Goal: Task Accomplishment & Management: Complete application form

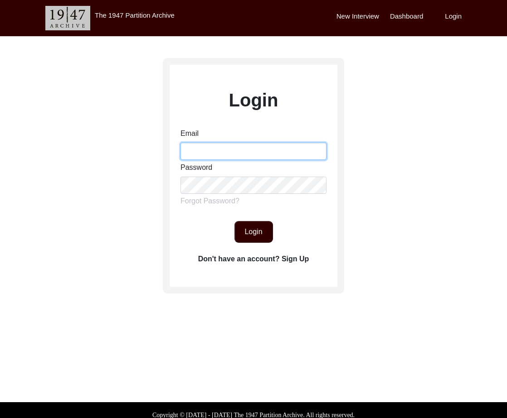
click at [225, 154] on input "Email" at bounding box center [253, 151] width 146 height 17
type input "[EMAIL_ADDRESS][DOMAIN_NAME]"
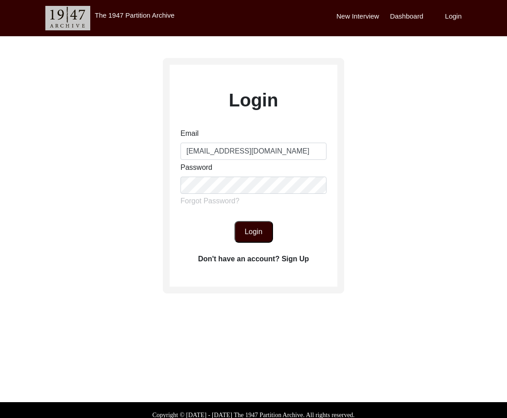
click at [239, 234] on button "Login" at bounding box center [253, 232] width 39 height 22
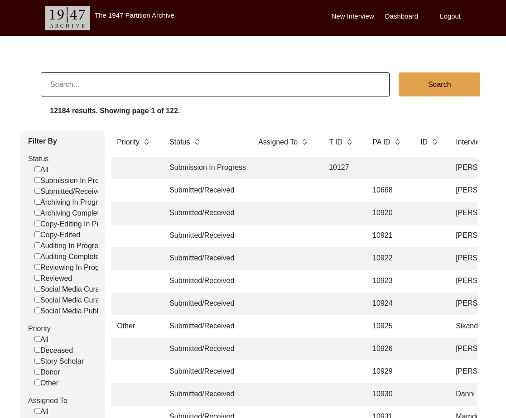
click at [198, 86] on input at bounding box center [215, 84] width 349 height 24
type input "10523"
checkbox input "false"
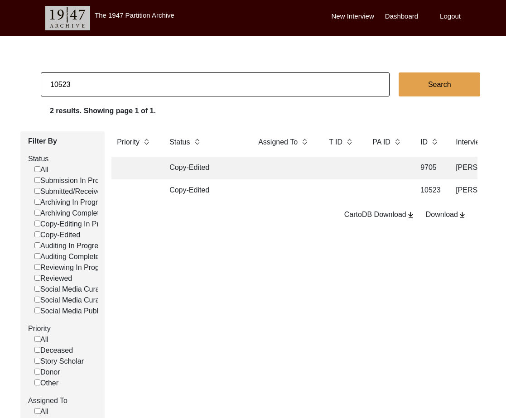
click at [243, 195] on td "Copy-Edited" at bounding box center [205, 190] width 82 height 23
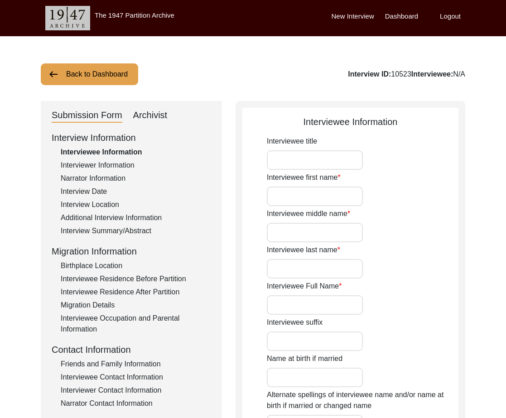
type input "Mr."
type input "Abul"
type input "N/A"
type input "Khair"
type input "[PERSON_NAME]"
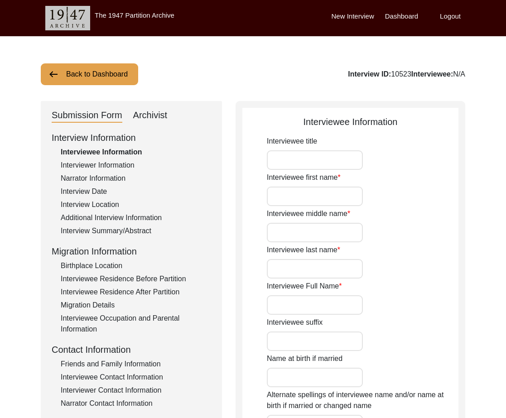
type input "N/A"
type input "[PERSON_NAME]"
type input "N/A"
type input "[DATE]"
type input "N/A"
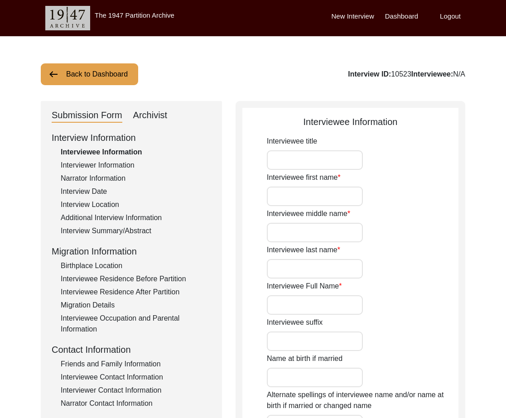
type input "84"
type input "[DEMOGRAPHIC_DATA]"
type input "N/A"
type textarea "N/A"
type input "Bengali"
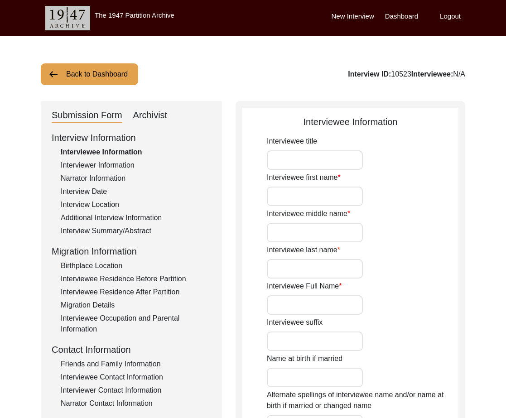
type input "N/A"
type input "[DEMOGRAPHIC_DATA]"
type input "Bengali"
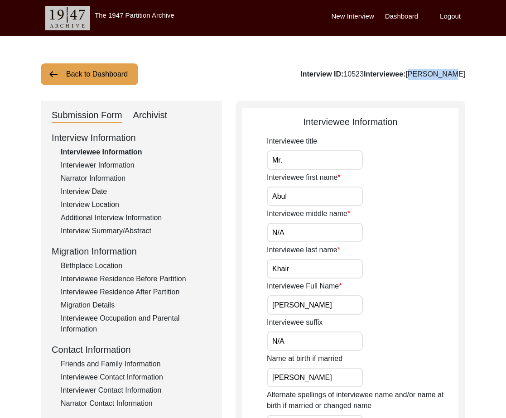
drag, startPoint x: 477, startPoint y: 73, endPoint x: 434, endPoint y: 75, distance: 43.6
copy div "[PERSON_NAME]"
click at [152, 116] on div "Archivist" at bounding box center [150, 115] width 34 height 14
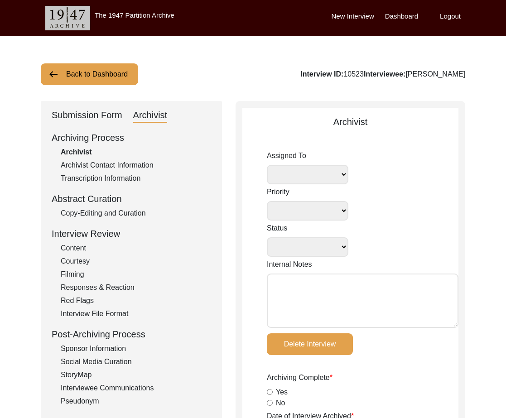
select select
select select "Copy-Edited"
type textarea "Extra copies of the files were accidentally uploaded by the interviewer. video …"
radio input "true"
type input "[DATE]"
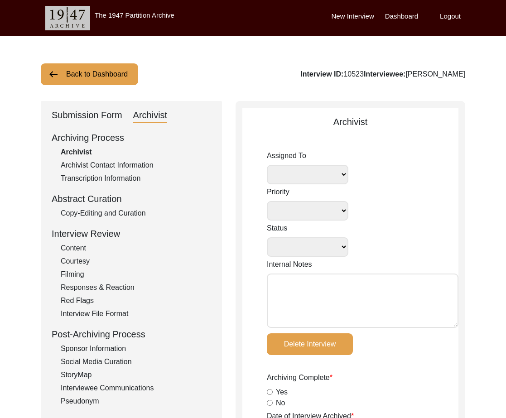
radio input "true"
type textarea "N/A"
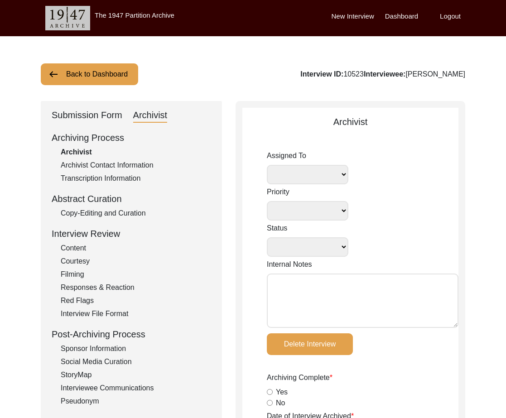
radio input "true"
type input "2:34:00"
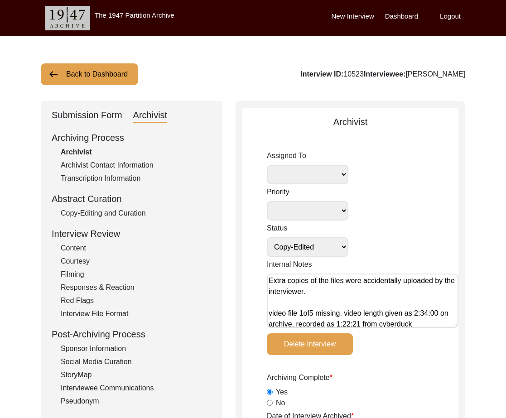
radio input "true"
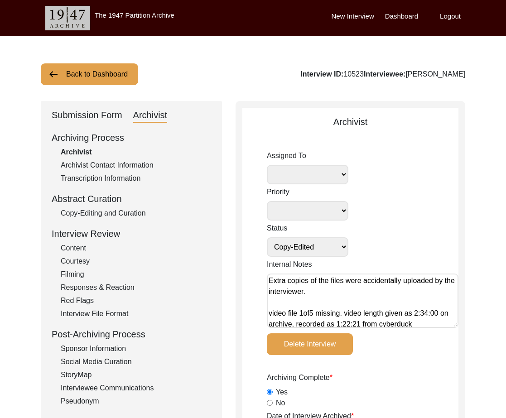
type input "21"
radio input "true"
type textarea "N/A"
type input "mov"
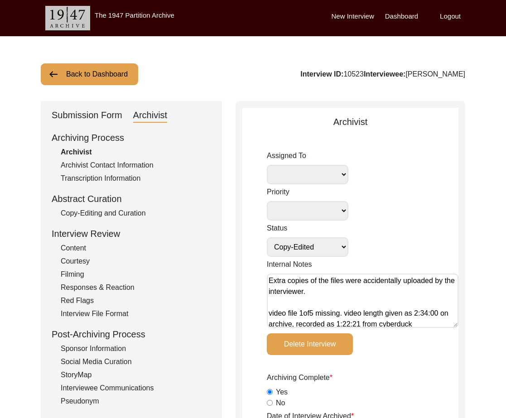
select select
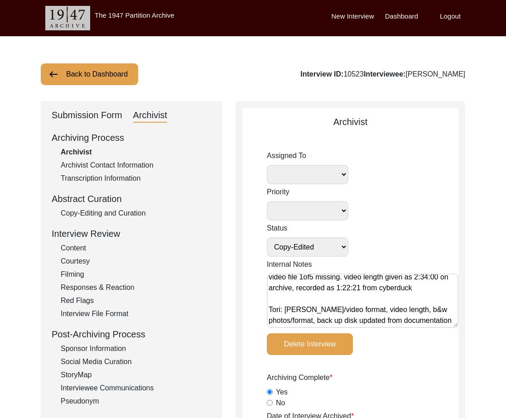
drag, startPoint x: 92, startPoint y: 117, endPoint x: 101, endPoint y: 123, distance: 10.8
click at [92, 117] on div "Submission Form" at bounding box center [87, 115] width 71 height 14
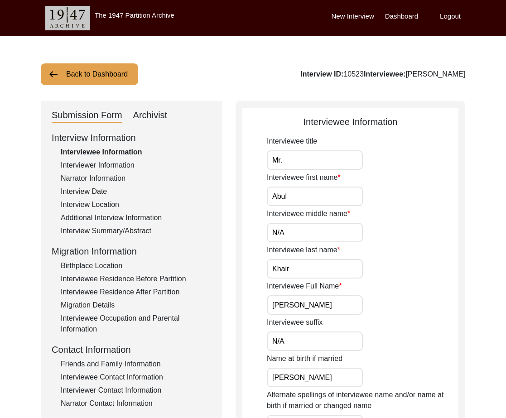
click at [115, 165] on div "Interviewer Information" at bounding box center [136, 165] width 150 height 11
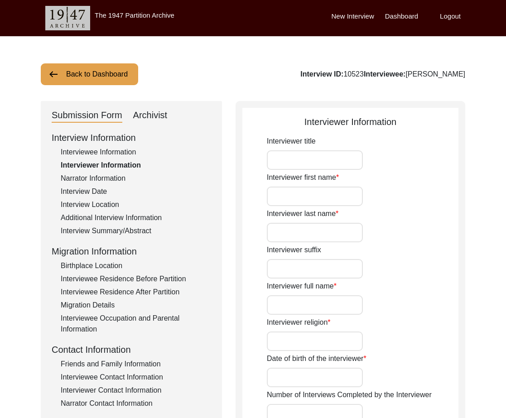
type input "Miss"
type input "Selma"
type input "[PERSON_NAME]"
type input "N/A"
type input "[PERSON_NAME]"
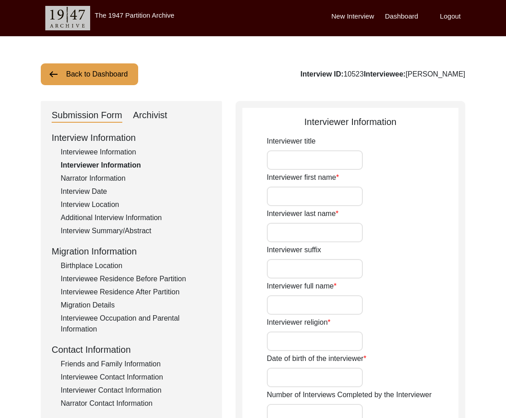
type input "[DEMOGRAPHIC_DATA]"
type input "[DATE]"
type input "1"
type input "[GEOGRAPHIC_DATA], [US_STATE], [GEOGRAPHIC_DATA]"
type input "Student"
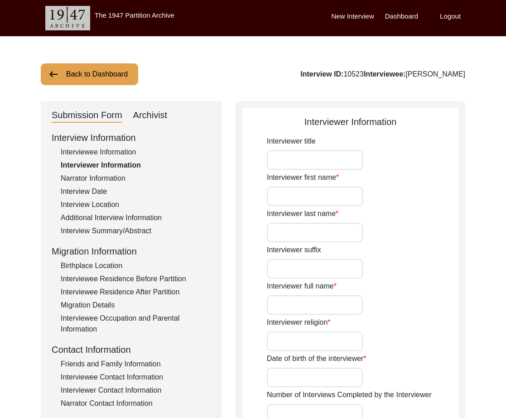
type input "Miss"
type input "Selma"
type input "[PERSON_NAME]"
type input "N/A"
type input "[PERSON_NAME]"
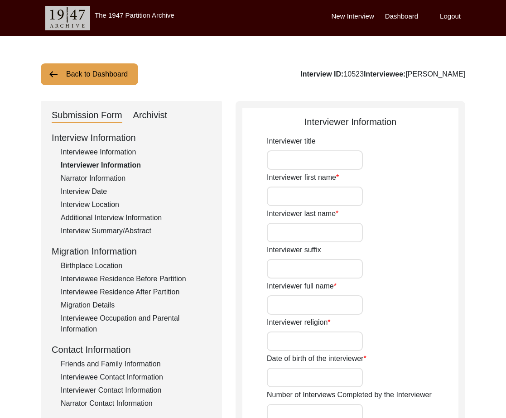
type input "1"
type input "Citizen Historian"
type textarea "I've wanted to record my grandfather's lived experience as a Partition witness …"
type input "English"
type input "N/A"
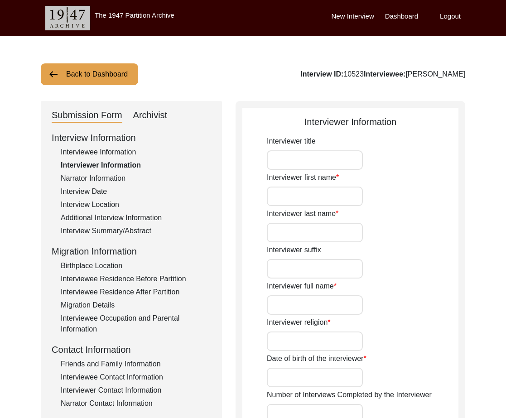
type textarea "Interviewee is the interviewer's paternal grandfather."
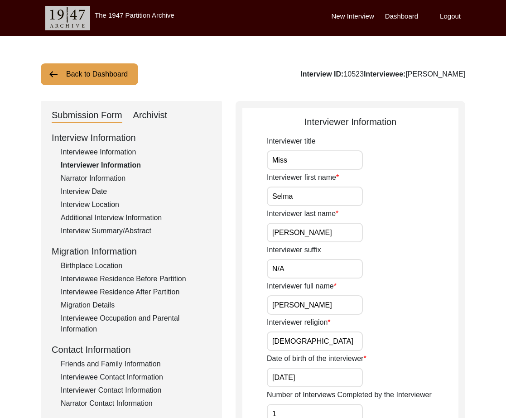
click at [130, 354] on div "Contact Information" at bounding box center [131, 350] width 159 height 14
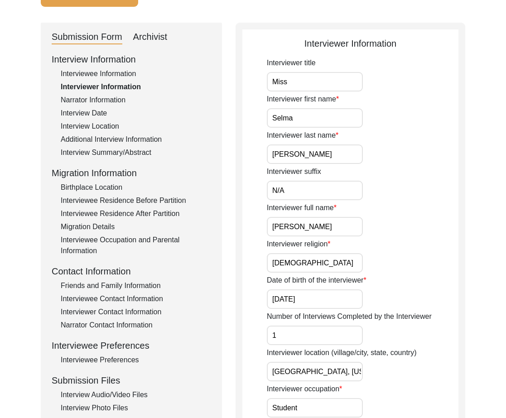
scroll to position [83, 0]
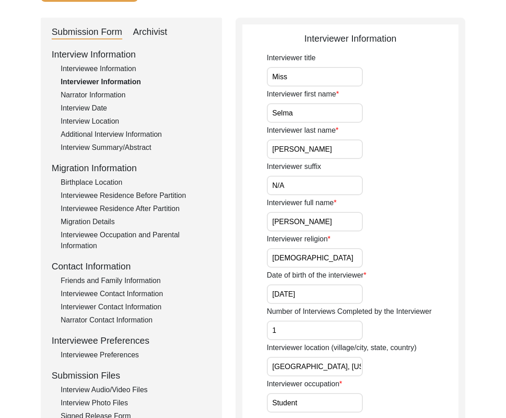
click at [140, 387] on div "Interview Audio/Video Files" at bounding box center [136, 390] width 150 height 11
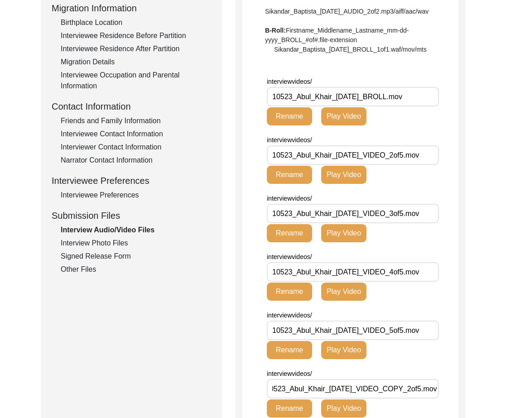
scroll to position [0, 0]
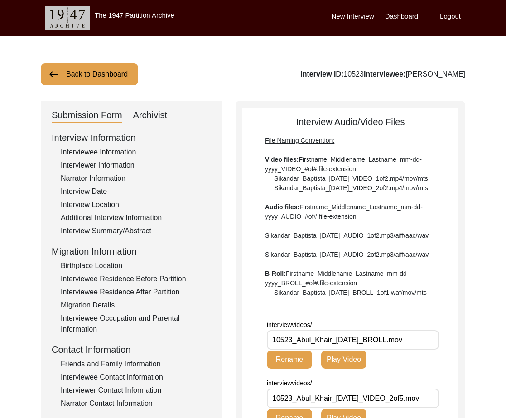
click at [116, 166] on div "Interviewer Information" at bounding box center [136, 165] width 150 height 11
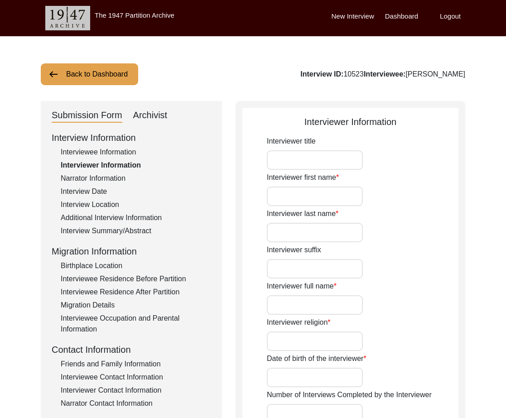
type input "Miss"
type input "Selma"
type input "[PERSON_NAME]"
type input "N/A"
type input "[PERSON_NAME]"
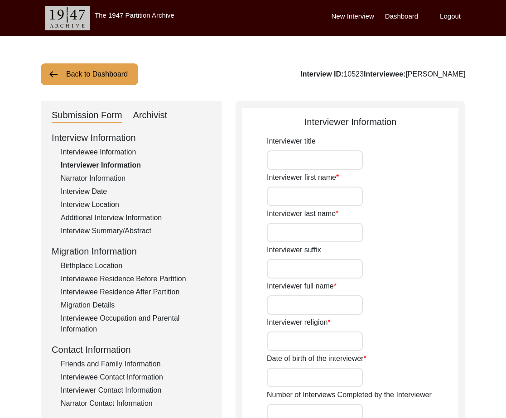
type input "[DEMOGRAPHIC_DATA]"
type input "[DATE]"
type input "1"
type input "[GEOGRAPHIC_DATA], [US_STATE], [GEOGRAPHIC_DATA]"
type input "Student"
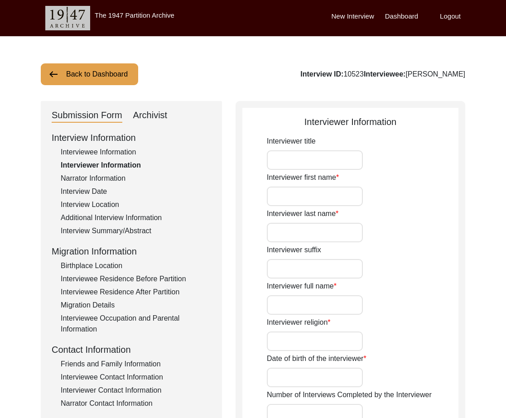
type input "Miss"
type input "Selma"
type input "[PERSON_NAME]"
type input "N/A"
type input "[PERSON_NAME]"
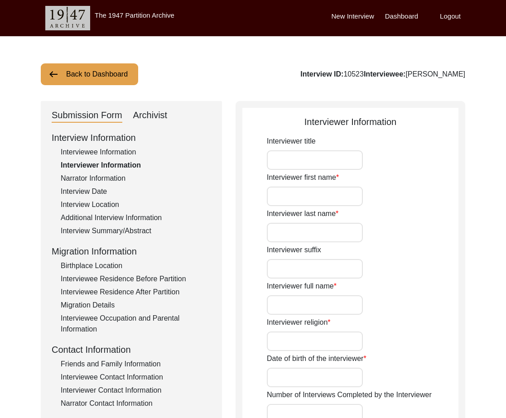
type input "1"
type input "Citizen Historian"
type textarea "I've wanted to record my grandfather's lived experience as a Partition witness …"
type input "English"
type input "N/A"
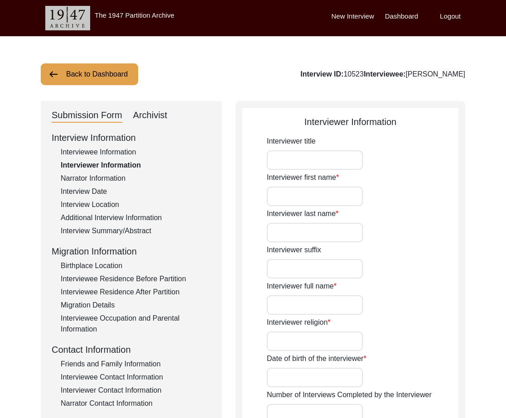
type textarea "Interviewee is the interviewer's paternal grandfather."
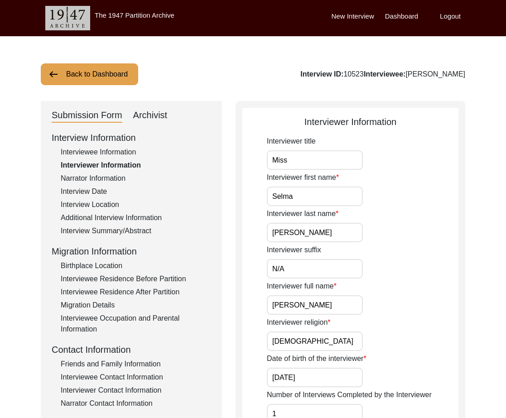
click at [382, 230] on div "Interviewer last name [PERSON_NAME]" at bounding box center [363, 225] width 192 height 34
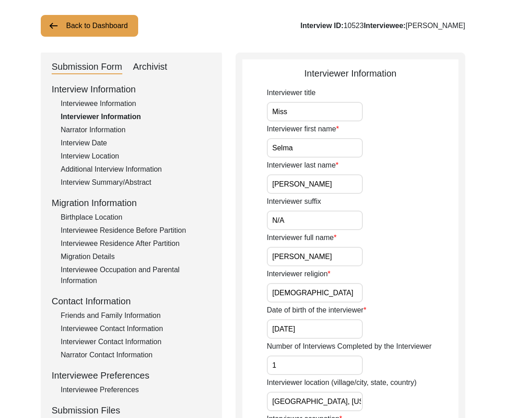
scroll to position [106, 0]
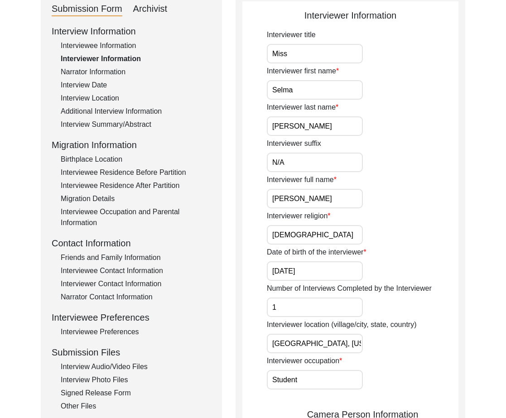
click at [109, 44] on div "Interviewee Information" at bounding box center [136, 45] width 150 height 11
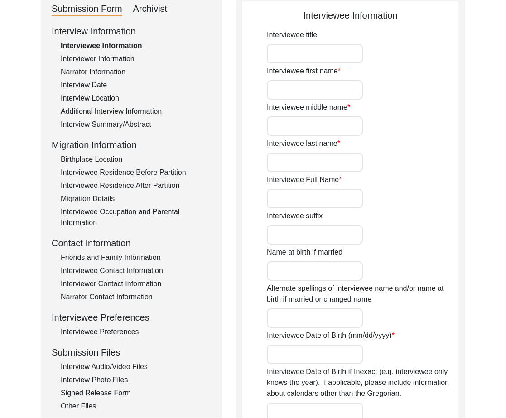
type input "Mr."
type input "Abul"
type input "N/A"
type input "Khair"
type input "[PERSON_NAME]"
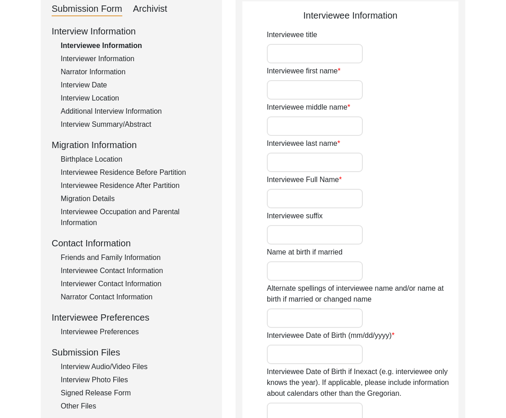
type input "N/A"
type input "[PERSON_NAME]"
type input "N/A"
type input "[DATE]"
type input "N/A"
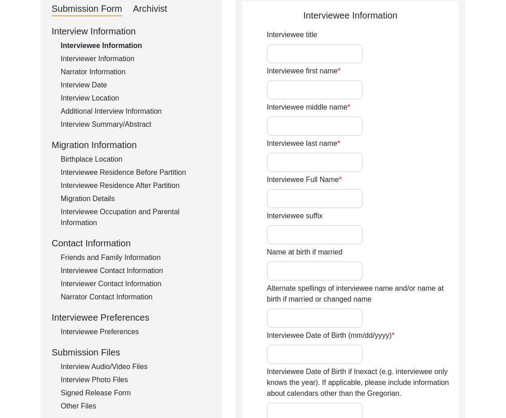
type input "84"
type input "[DEMOGRAPHIC_DATA]"
type input "N/A"
type textarea "N/A"
type input "Bengali"
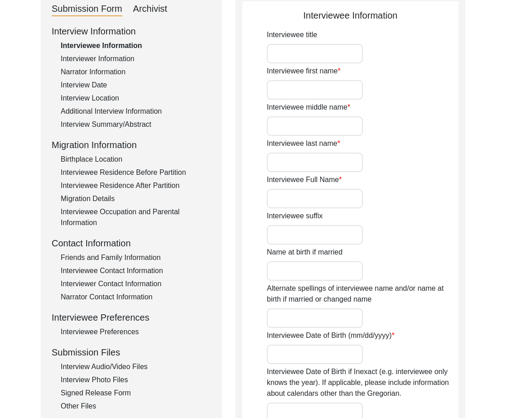
type input "N/A"
type input "[DEMOGRAPHIC_DATA]"
type input "Bengali"
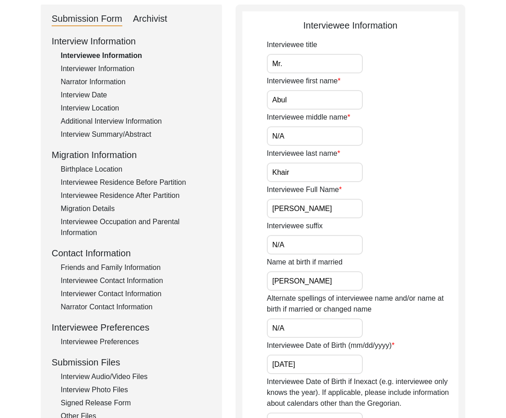
click at [307, 211] on input "[PERSON_NAME]" at bounding box center [315, 208] width 96 height 19
click at [140, 179] on div "Interviewee Residence Before Partition" at bounding box center [136, 182] width 150 height 11
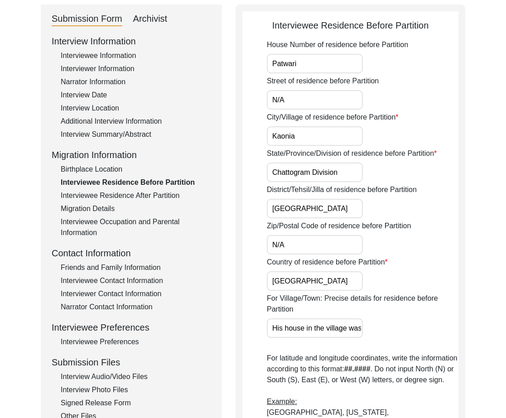
click at [141, 136] on div "Interview Summary/Abstract" at bounding box center [136, 134] width 150 height 11
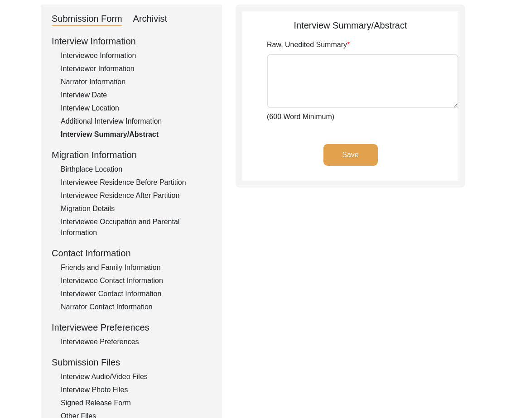
type textarea "Lore Ipsum, dolorsitam conse Adipiscinge Seddo, eiu temp in Utlabo, Etdolorema …"
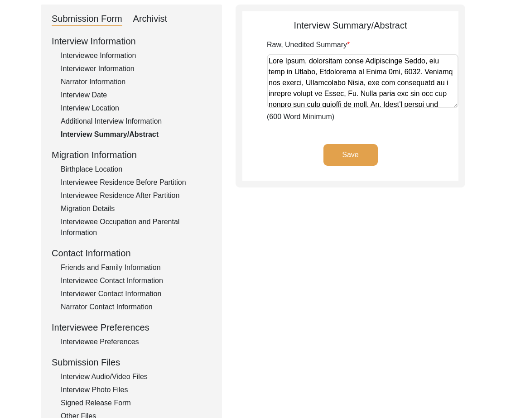
drag, startPoint x: 135, startPoint y: 183, endPoint x: 167, endPoint y: 216, distance: 46.1
click at [135, 183] on div "Interviewee Residence Before Partition" at bounding box center [136, 182] width 150 height 11
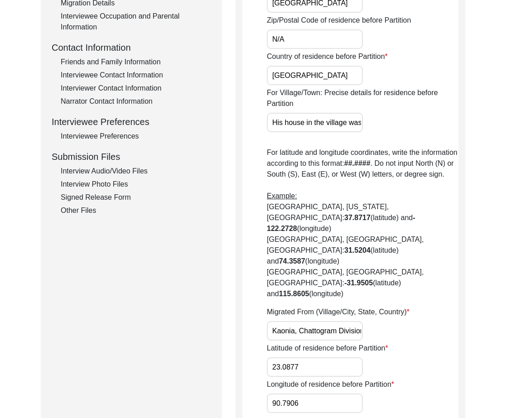
scroll to position [384, 0]
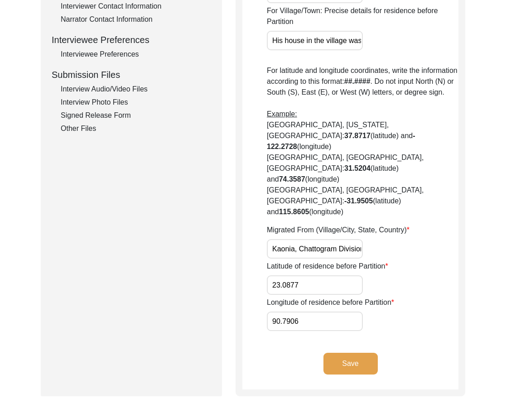
click at [318, 239] on input "Kaonia, Chattogram Division, [GEOGRAPHIC_DATA]" at bounding box center [315, 248] width 96 height 19
click at [317, 239] on input "Kaonia, Chattogram Division, [GEOGRAPHIC_DATA]" at bounding box center [315, 248] width 96 height 19
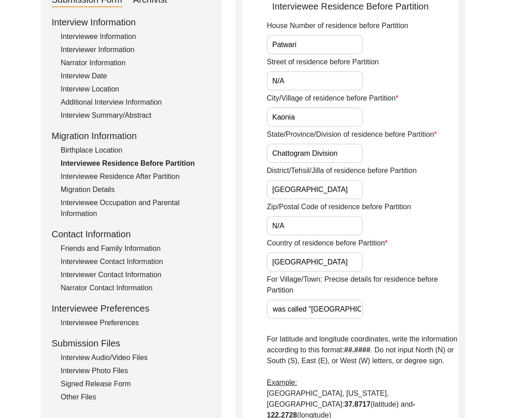
scroll to position [93, 0]
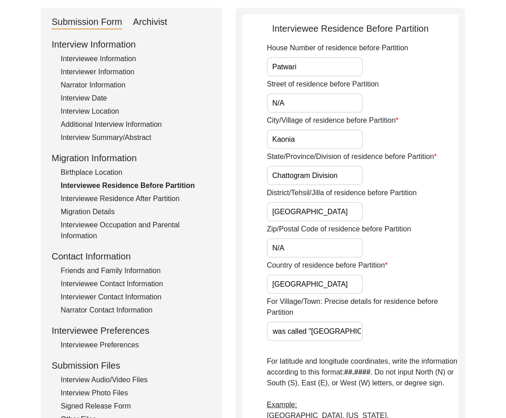
drag, startPoint x: 95, startPoint y: 58, endPoint x: 110, endPoint y: 69, distance: 18.5
click at [95, 58] on div "Interviewee Information" at bounding box center [136, 58] width 150 height 11
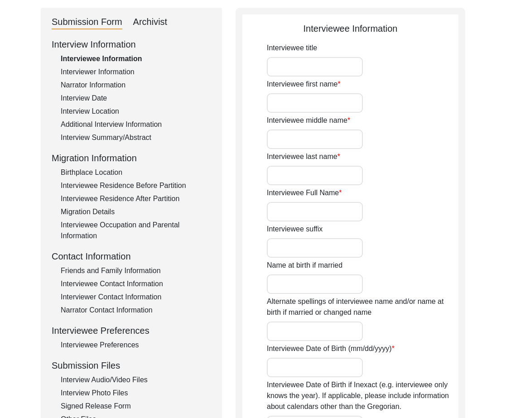
type input "Mr."
type input "Abul"
type input "N/A"
type input "Khair"
type input "[PERSON_NAME]"
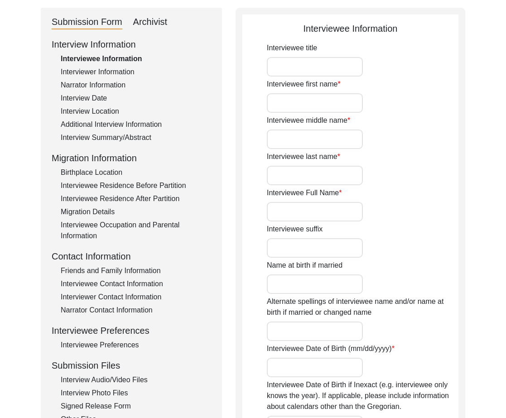
type input "N/A"
type input "[PERSON_NAME]"
type input "N/A"
type input "[DATE]"
type input "N/A"
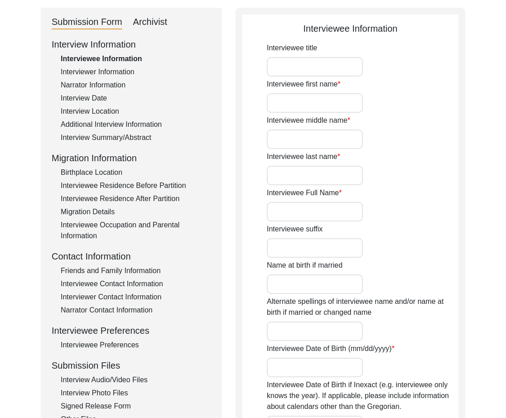
type input "84"
type input "[DEMOGRAPHIC_DATA]"
type input "N/A"
type textarea "N/A"
type input "Bengali"
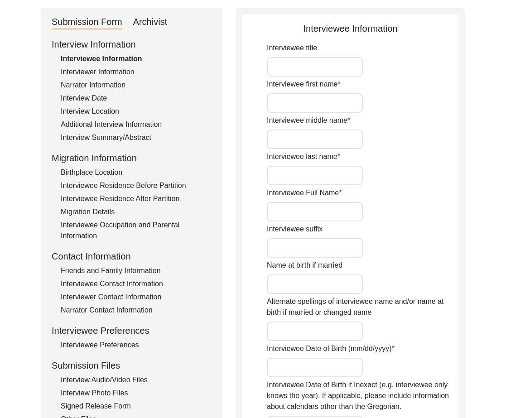
type input "N/A"
type input "[DEMOGRAPHIC_DATA]"
type input "Bengali"
click at [301, 213] on input "[PERSON_NAME]" at bounding box center [315, 211] width 96 height 19
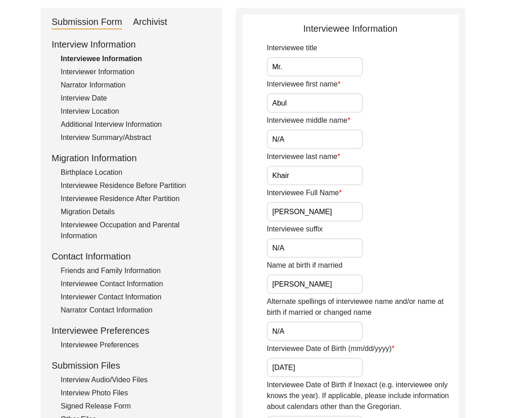
click at [301, 213] on input "[PERSON_NAME]" at bounding box center [315, 211] width 96 height 19
click at [105, 101] on div "Interview Date" at bounding box center [136, 98] width 150 height 11
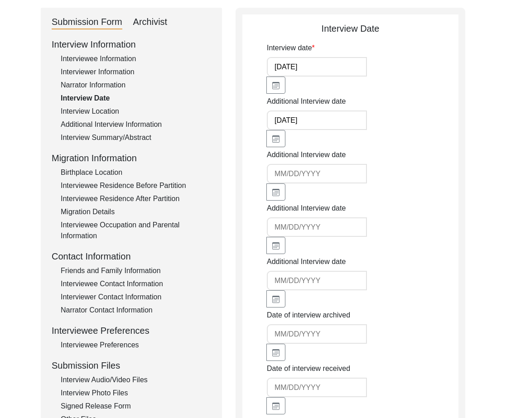
click at [71, 116] on div "Interview Location" at bounding box center [136, 111] width 150 height 11
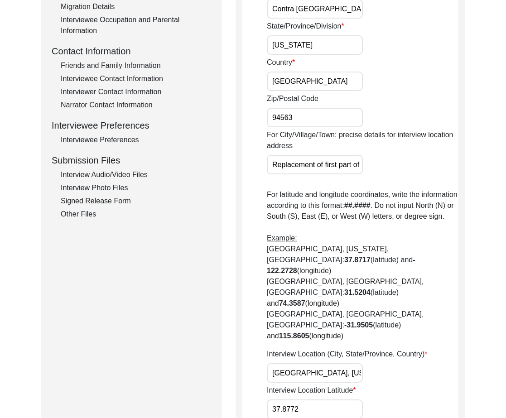
scroll to position [439, 0]
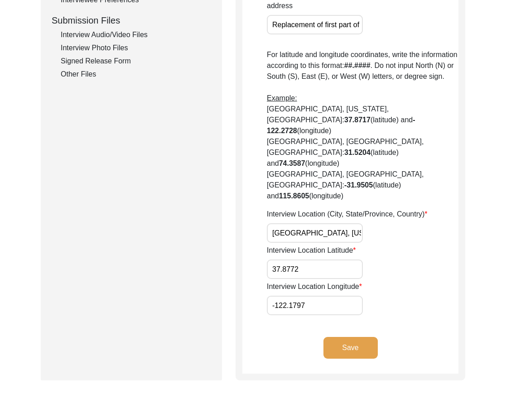
click at [296, 223] on input "[GEOGRAPHIC_DATA], [US_STATE], [GEOGRAPHIC_DATA]" at bounding box center [315, 232] width 96 height 19
drag, startPoint x: 111, startPoint y: 35, endPoint x: 118, endPoint y: 52, distance: 18.0
click at [111, 35] on div "Interview Audio/Video Files" at bounding box center [136, 34] width 150 height 11
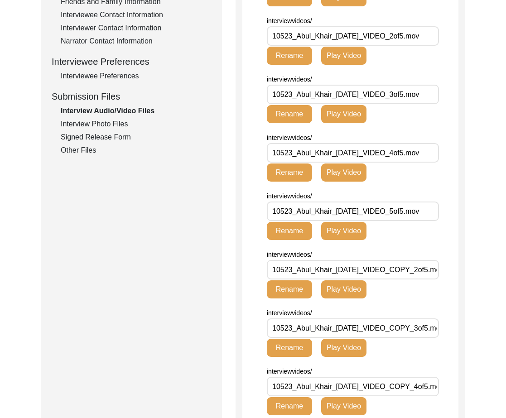
scroll to position [210, 0]
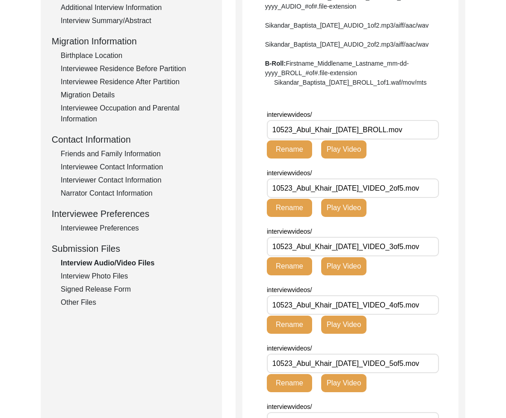
click at [123, 276] on div "Interview Photo Files" at bounding box center [136, 276] width 150 height 11
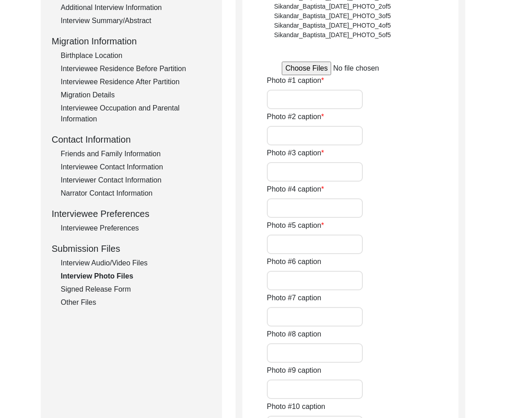
type input "[PERSON_NAME] during the interview"
type input "[PERSON_NAME] with interviewee [PERSON_NAME]"
type input "[PERSON_NAME] with interviewee [PERSON_NAME] and wife [PERSON_NAME] [PERSON_NAM…"
type input "[PERSON_NAME] visiting [GEOGRAPHIC_DATA], [US_STATE] with grandson [PERSON_NAME…"
type input "[PERSON_NAME] speaking during the interview"
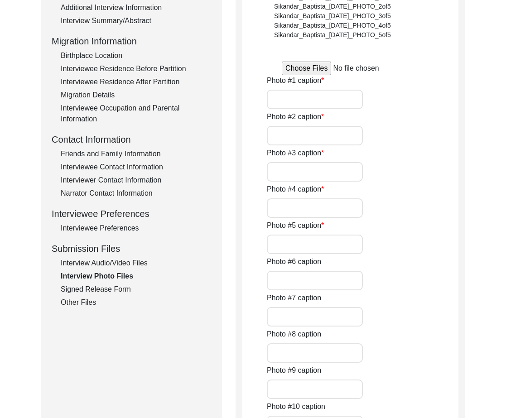
type input "Recent picture of [GEOGRAPHIC_DATA] in [DATE]"
type input "[PERSON_NAME] in the 1970s"
type input "Ershadullah and [PERSON_NAME] ([PERSON_NAME] parents) circa [DATE]"
type input "Ducklings in [GEOGRAPHIC_DATA] in [GEOGRAPHIC_DATA] circa [DATE]"
type input "1993 visit with Ershadullah ([PERSON_NAME] father) at [GEOGRAPHIC_DATA]"
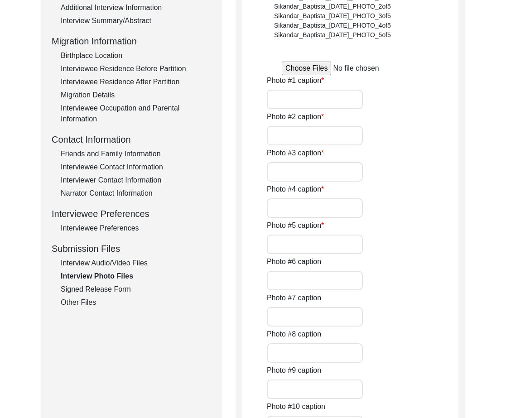
type input "1of10"
type input "jpg"
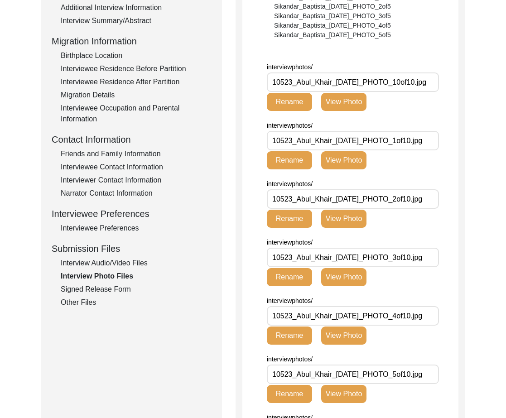
click at [116, 284] on div "Signed Release Form" at bounding box center [136, 289] width 150 height 11
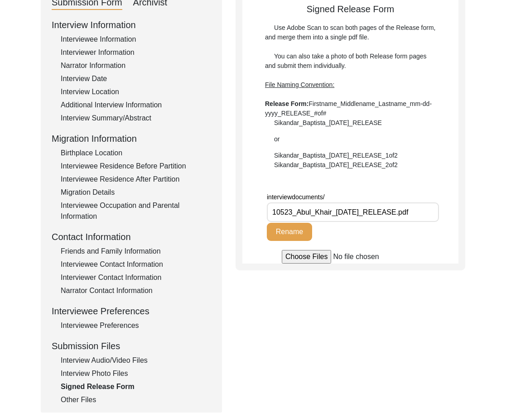
scroll to position [0, 0]
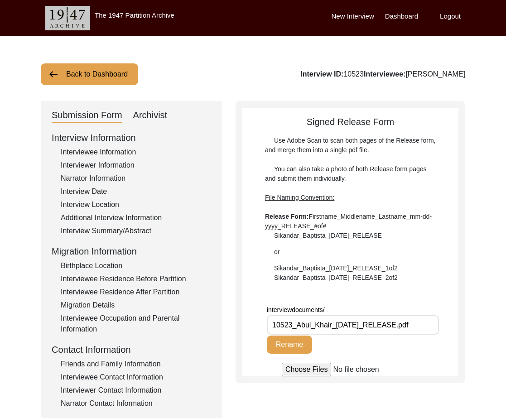
click at [103, 190] on div "Interview Date" at bounding box center [136, 191] width 150 height 11
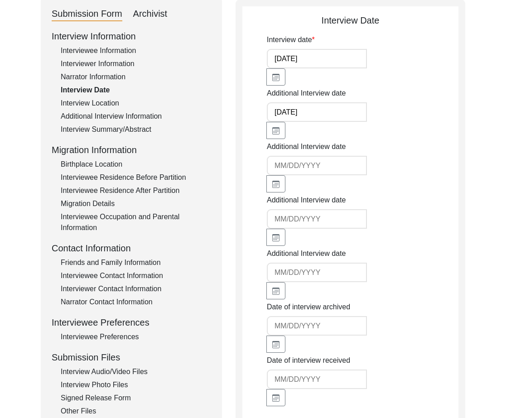
scroll to position [109, 0]
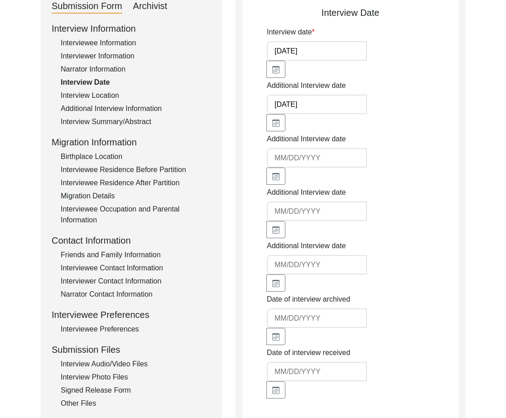
click at [98, 391] on div "Signed Release Form" at bounding box center [136, 390] width 150 height 11
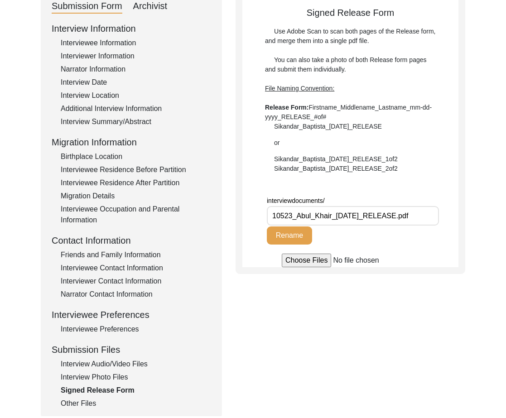
click at [91, 42] on div "Interviewee Information" at bounding box center [136, 43] width 150 height 11
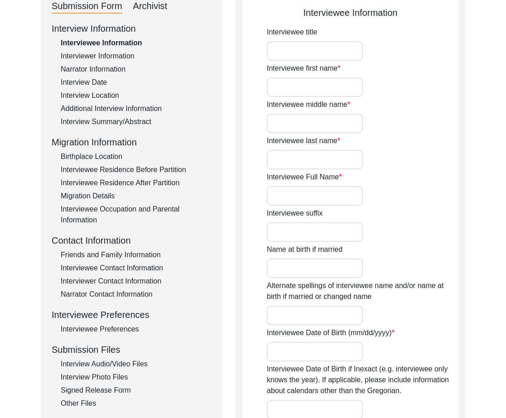
type input "Mr."
type input "Abul"
type input "N/A"
type input "Khair"
type input "[PERSON_NAME]"
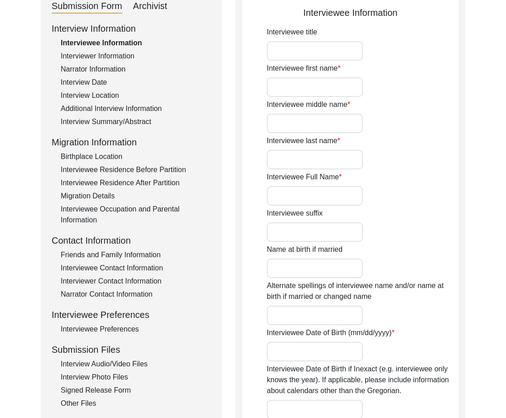
type input "N/A"
type input "[PERSON_NAME]"
type input "N/A"
type input "[DATE]"
type input "N/A"
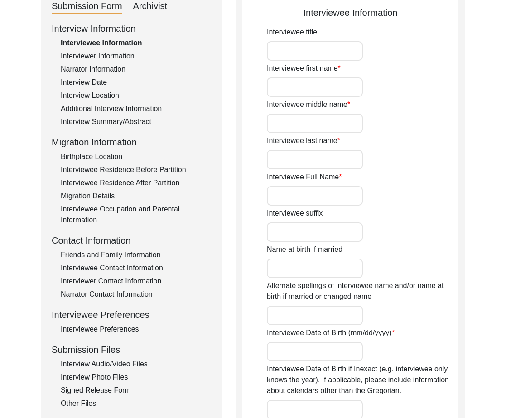
type input "84"
type input "[DEMOGRAPHIC_DATA]"
type input "N/A"
type textarea "N/A"
type input "Bengali"
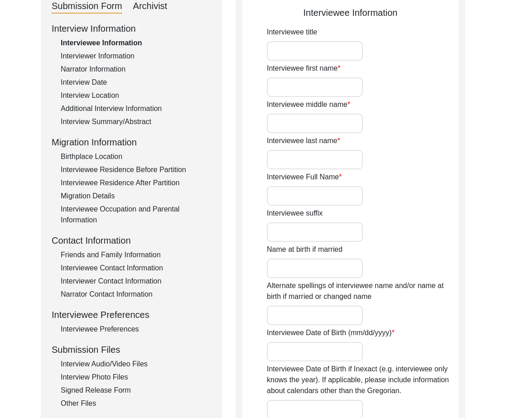
type input "N/A"
type input "[DEMOGRAPHIC_DATA]"
type input "Bengali"
click at [89, 83] on div "Interview Date" at bounding box center [136, 82] width 150 height 11
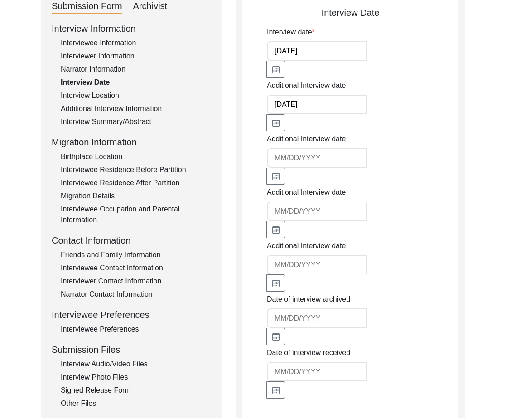
click at [111, 61] on div "Interviewer Information" at bounding box center [136, 56] width 150 height 11
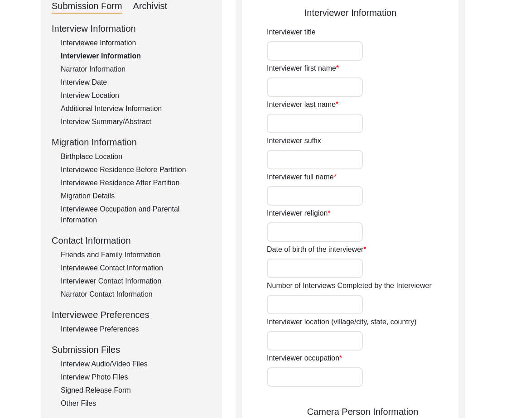
type input "Miss"
type input "Selma"
type input "[PERSON_NAME]"
type input "N/A"
type input "[PERSON_NAME]"
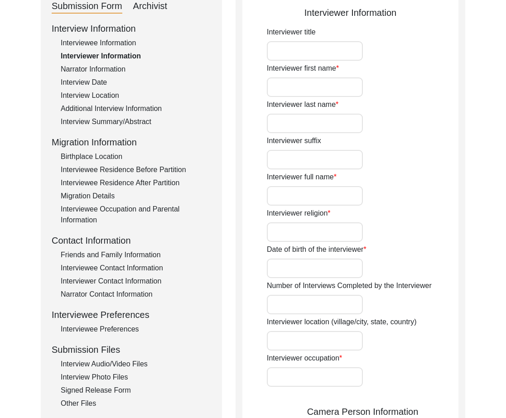
type input "[DEMOGRAPHIC_DATA]"
type input "[DATE]"
type input "1"
type input "[GEOGRAPHIC_DATA], [US_STATE], [GEOGRAPHIC_DATA]"
type input "Student"
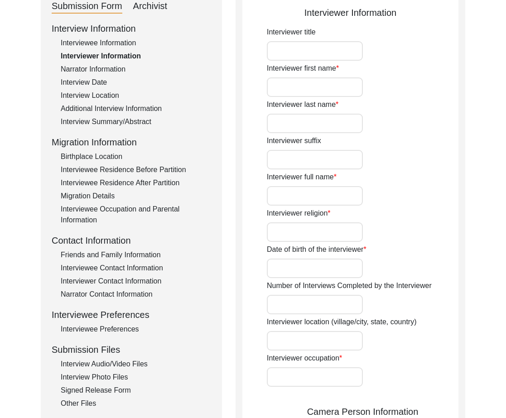
type input "Miss"
type input "Selma"
type input "[PERSON_NAME]"
type input "N/A"
type input "[PERSON_NAME]"
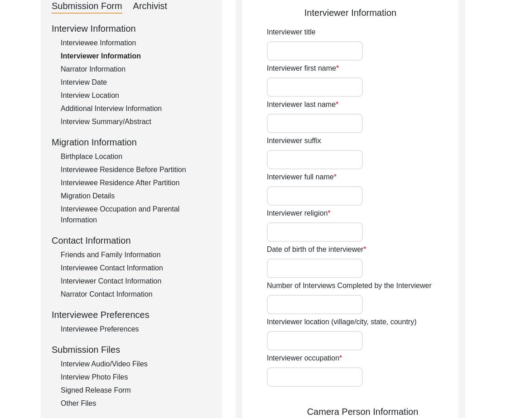
type input "1"
type input "Citizen Historian"
type textarea "I've wanted to record my grandfather's lived experience as a Partition witness …"
type input "English"
type input "N/A"
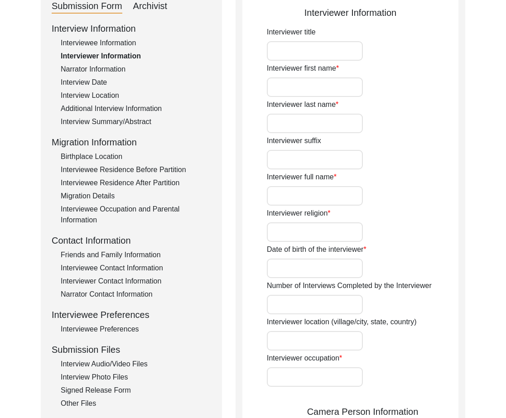
type textarea "Interviewee is the interviewer's paternal grandfather."
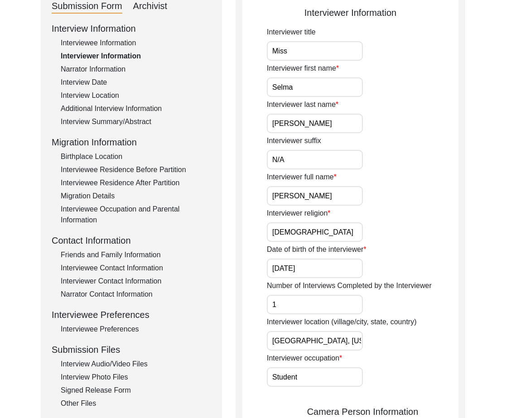
click at [301, 201] on input "[PERSON_NAME]" at bounding box center [315, 195] width 96 height 19
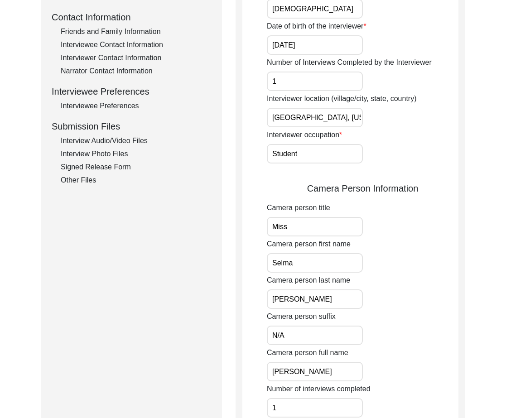
scroll to position [344, 0]
